Goal: Information Seeking & Learning: Learn about a topic

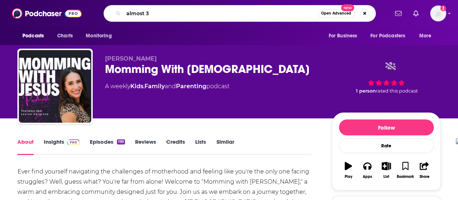
type input "almost 30"
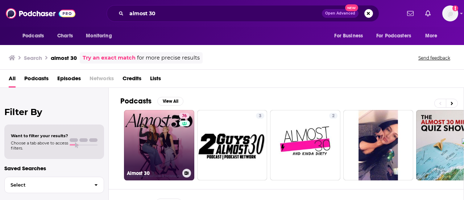
click at [163, 149] on link "76 Almost 30" at bounding box center [159, 145] width 70 height 70
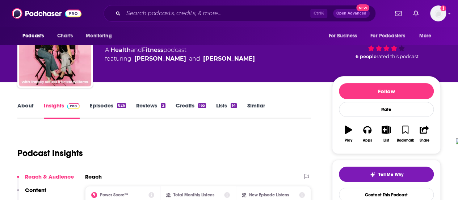
scroll to position [72, 0]
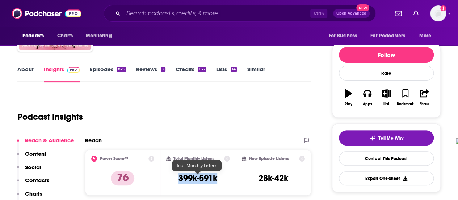
drag, startPoint x: 179, startPoint y: 177, endPoint x: 222, endPoint y: 177, distance: 43.8
click at [222, 177] on div "Total Monthly Listens 399k-591k" at bounding box center [198, 171] width 64 height 33
copy h3 "399k-591k"
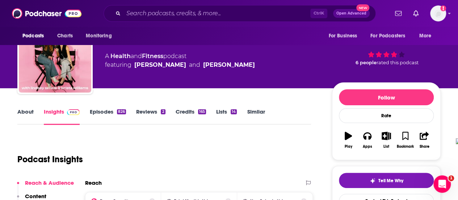
scroll to position [0, 0]
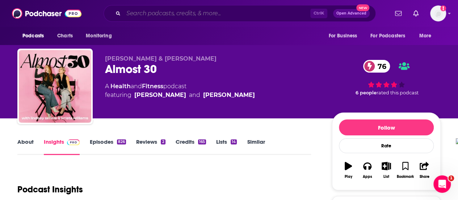
click at [195, 17] on input "Search podcasts, credits, & more..." at bounding box center [217, 14] width 187 height 12
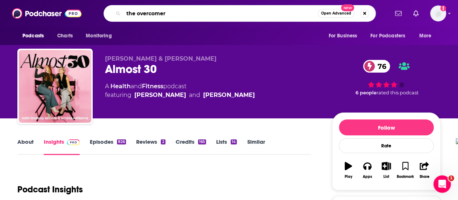
type input "the overcomers"
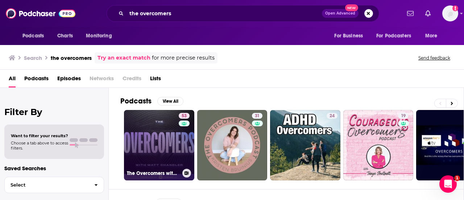
click at [162, 152] on link "53 The Overcomers with [PERSON_NAME]" at bounding box center [159, 145] width 70 height 70
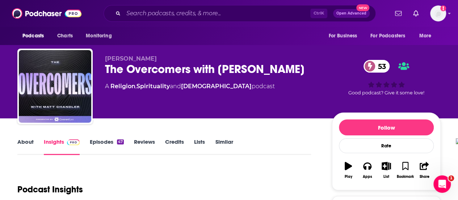
scroll to position [36, 0]
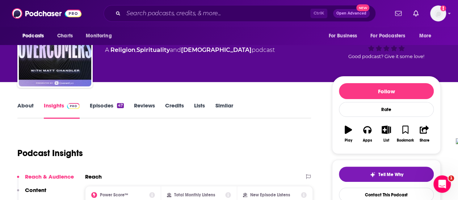
click at [110, 107] on link "Episodes 47" at bounding box center [107, 110] width 34 height 17
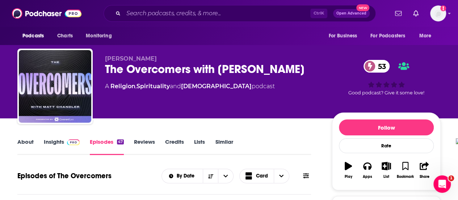
click at [23, 141] on link "About" at bounding box center [25, 146] width 16 height 17
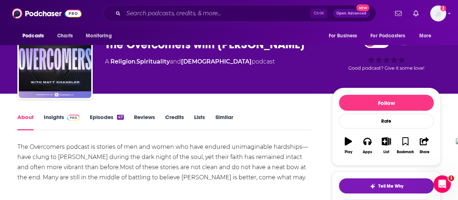
scroll to position [36, 0]
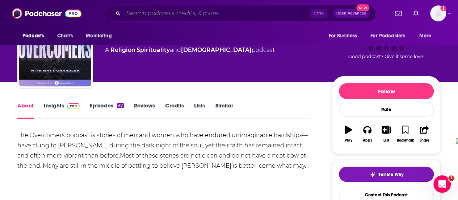
click at [178, 13] on input "Search podcasts, credits, & more..." at bounding box center [217, 14] width 187 height 12
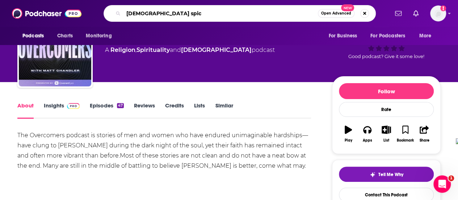
type input "[DEMOGRAPHIC_DATA] spice"
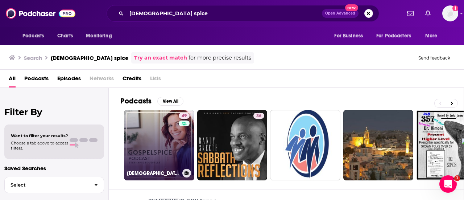
click at [147, 141] on link "49 [DEMOGRAPHIC_DATA] Spice | Awaken Delight in [DEMOGRAPHIC_DATA] through fait…" at bounding box center [159, 145] width 70 height 70
